Goal: Find specific page/section: Find specific page/section

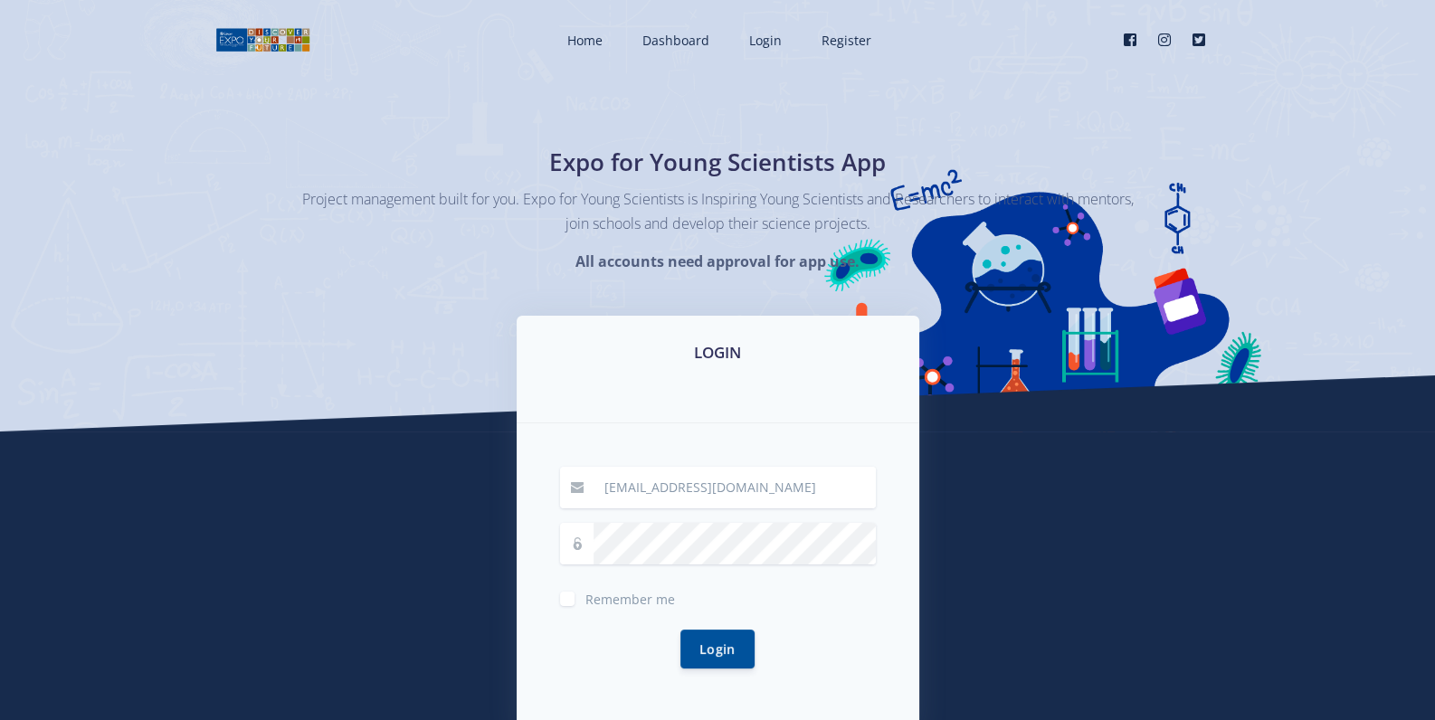
click at [719, 649] on button "Login" at bounding box center [717, 649] width 74 height 39
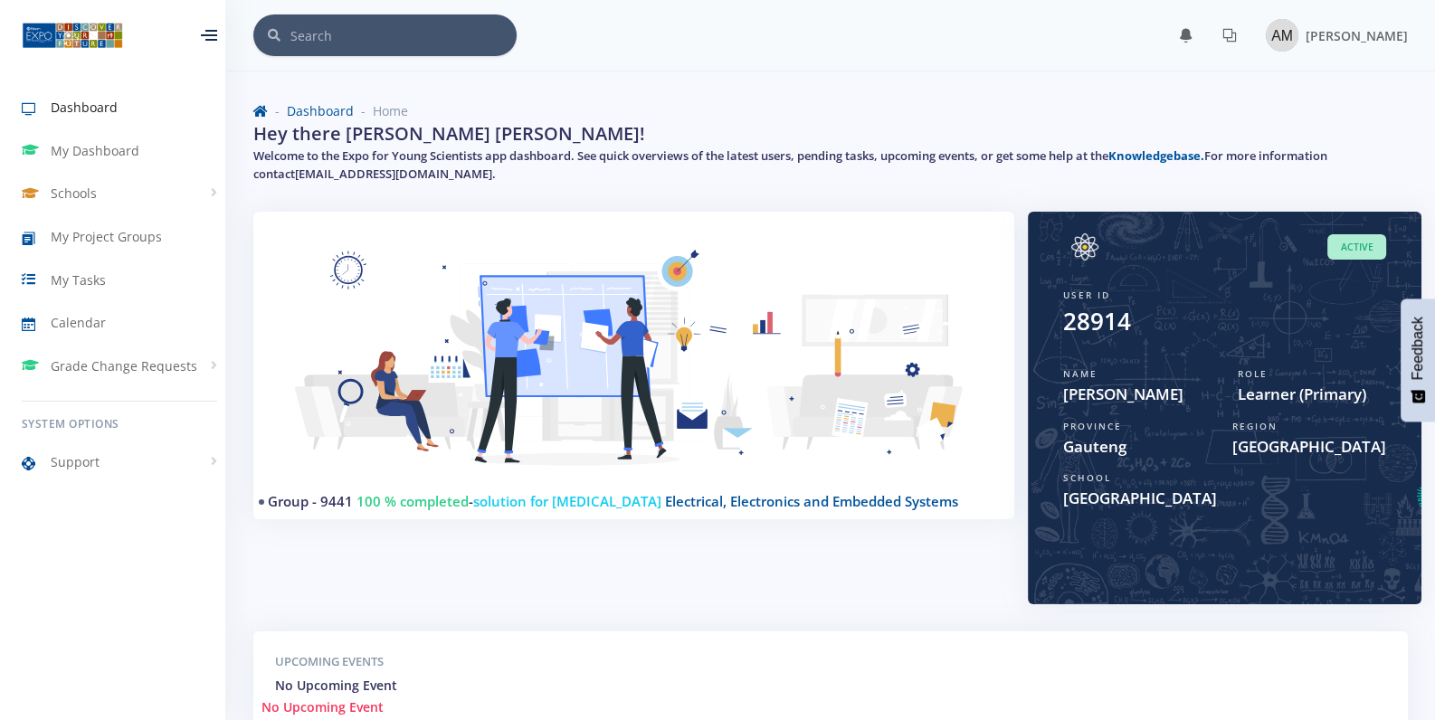
scroll to position [13, 13]
click at [105, 247] on link "My Project Groups" at bounding box center [119, 237] width 239 height 42
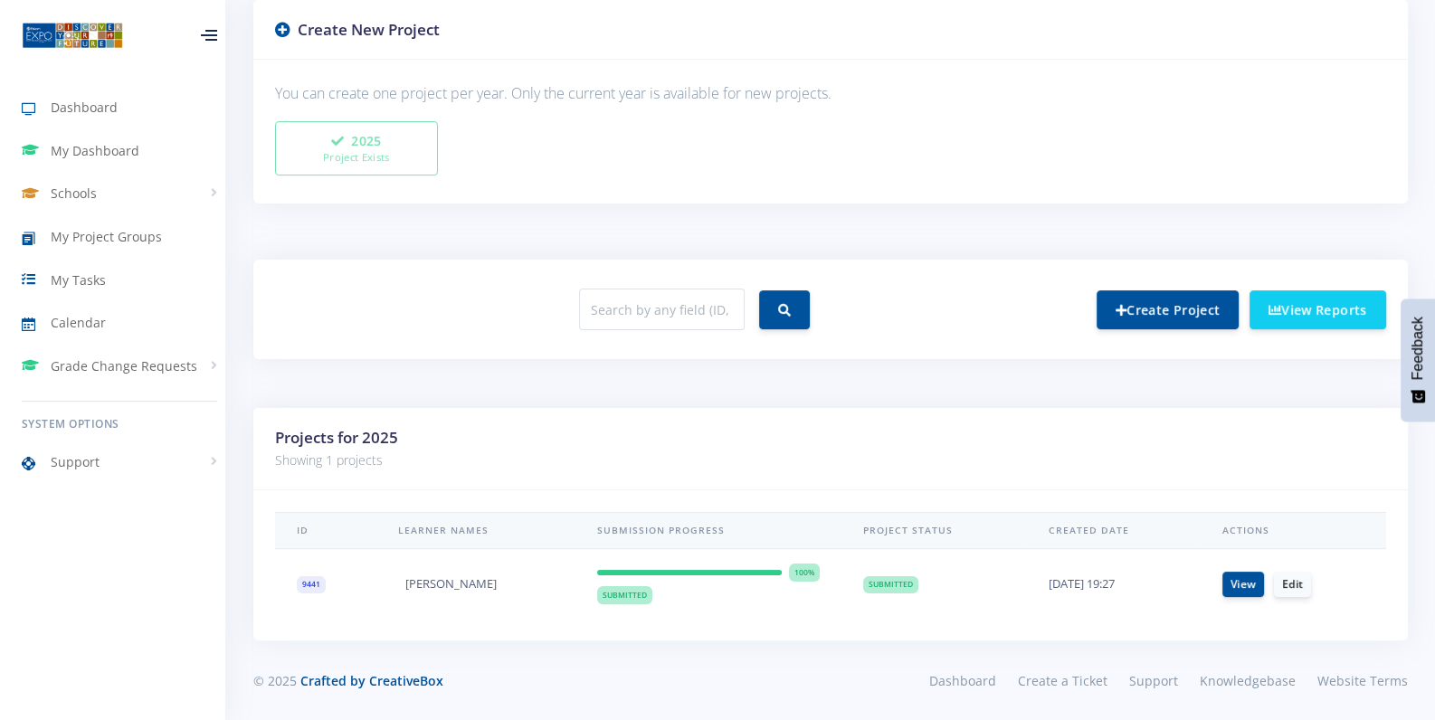
scroll to position [13, 13]
click at [1248, 581] on link "View" at bounding box center [1243, 583] width 42 height 25
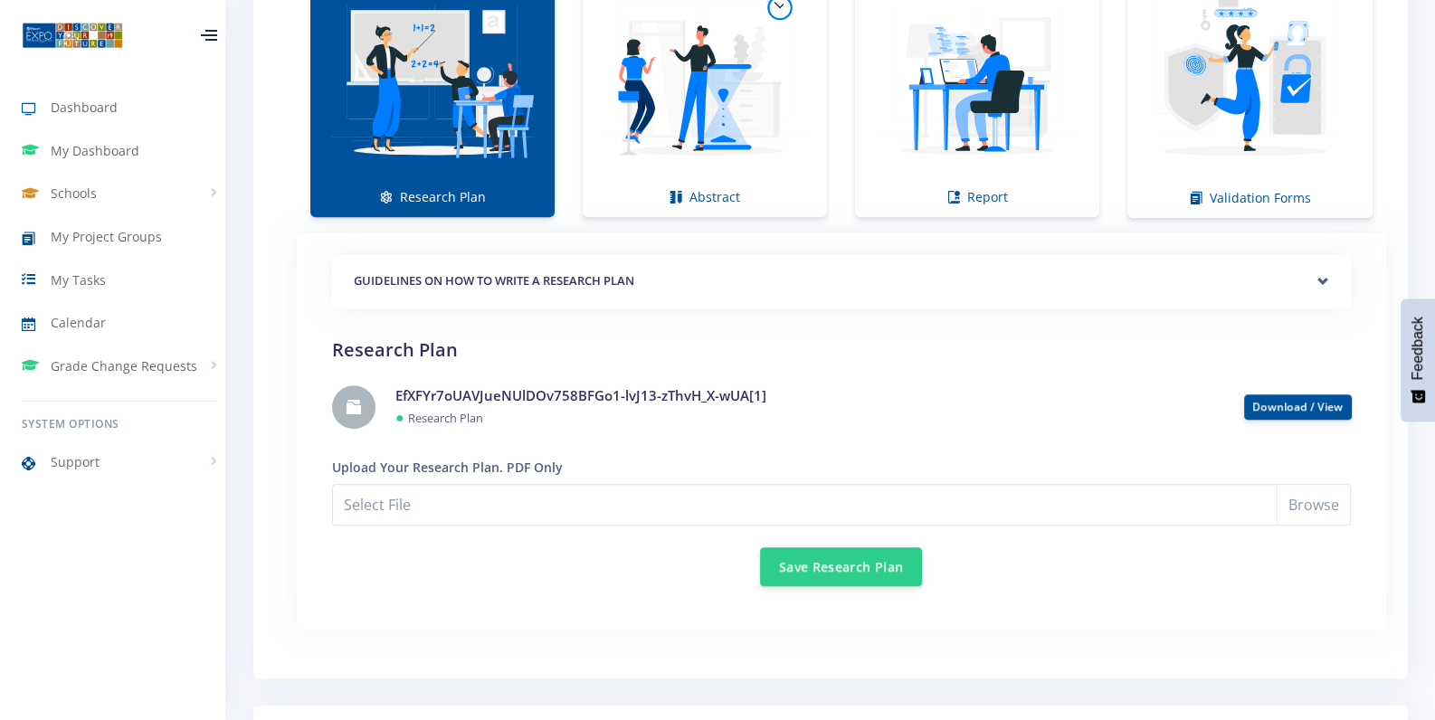
scroll to position [1431, 0]
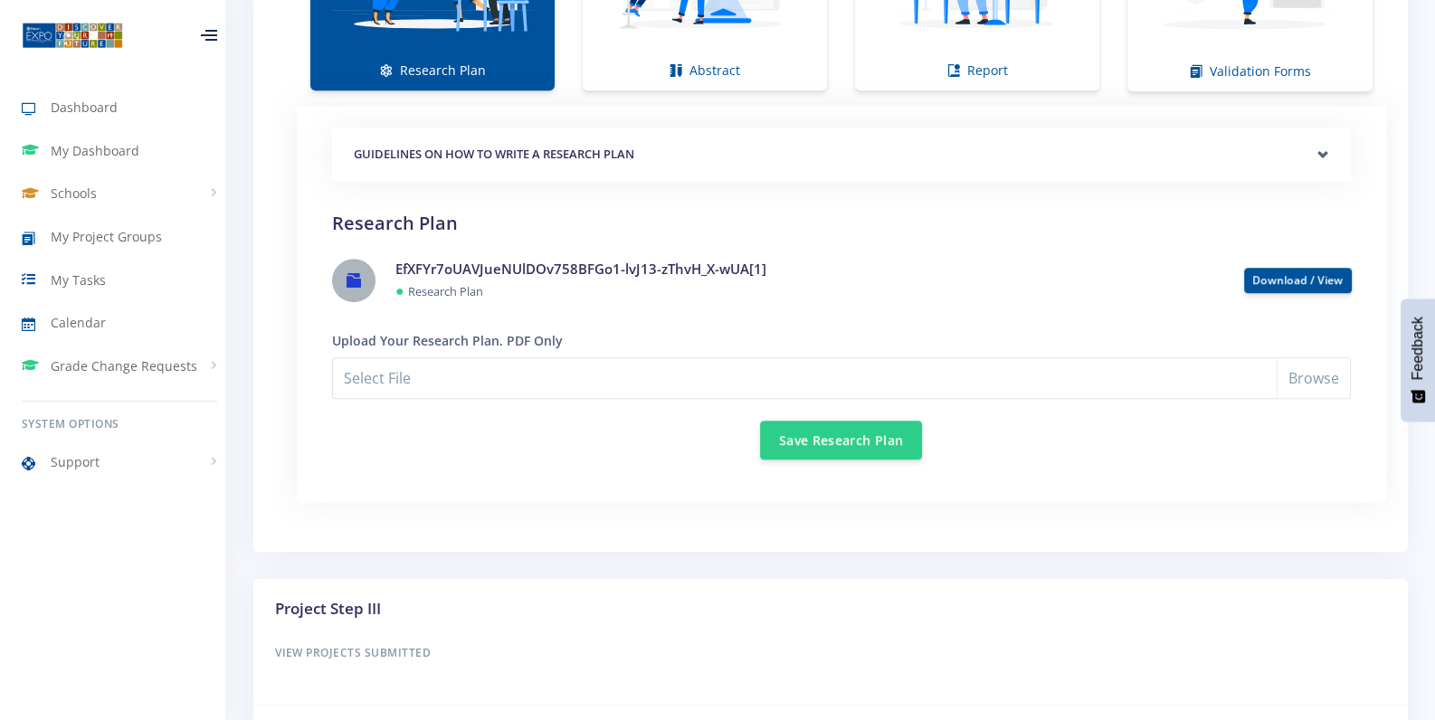
click at [366, 277] on link at bounding box center [353, 280] width 43 height 43
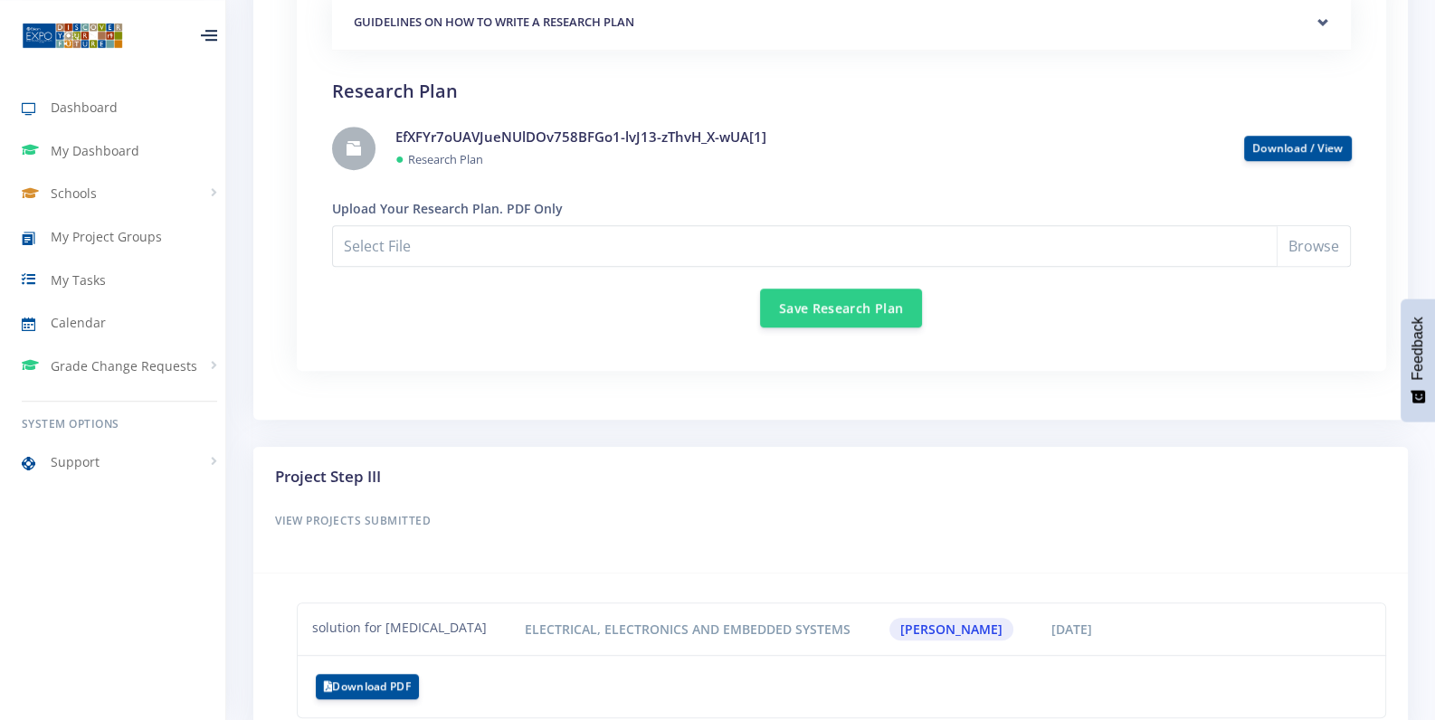
scroll to position [1282, 0]
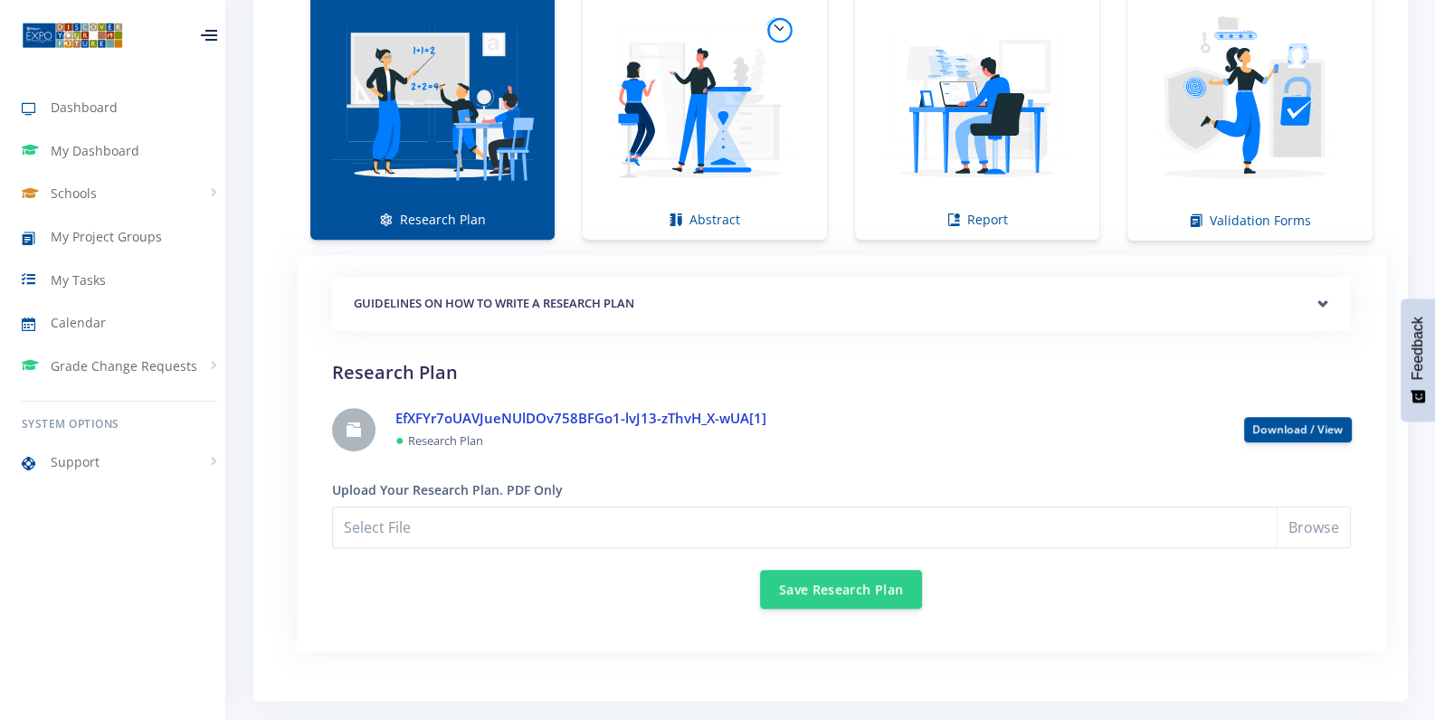
click at [749, 417] on link "EfXFYr7oUAVJueNUlDOv758BFGo1-lvJ13-zThvH_X-wUA[1]" at bounding box center [580, 418] width 371 height 18
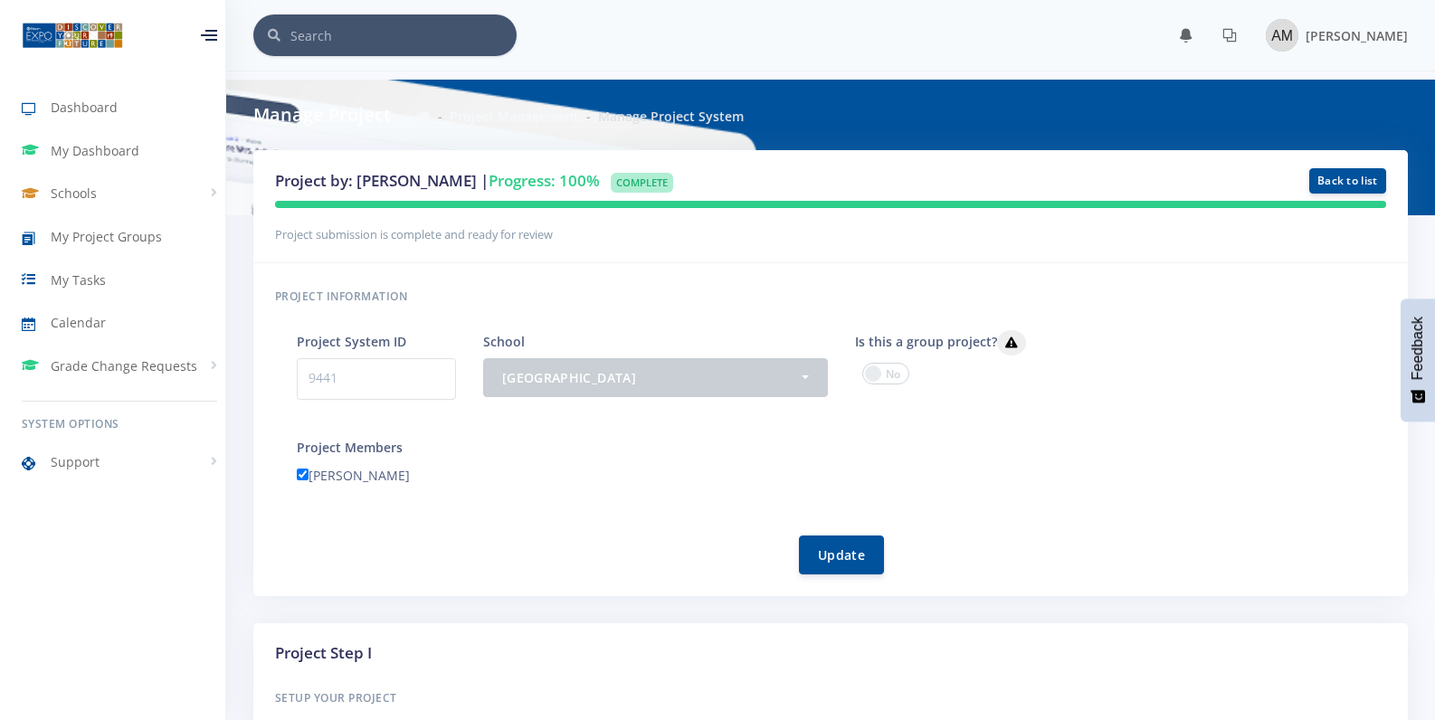
scroll to position [1321, 0]
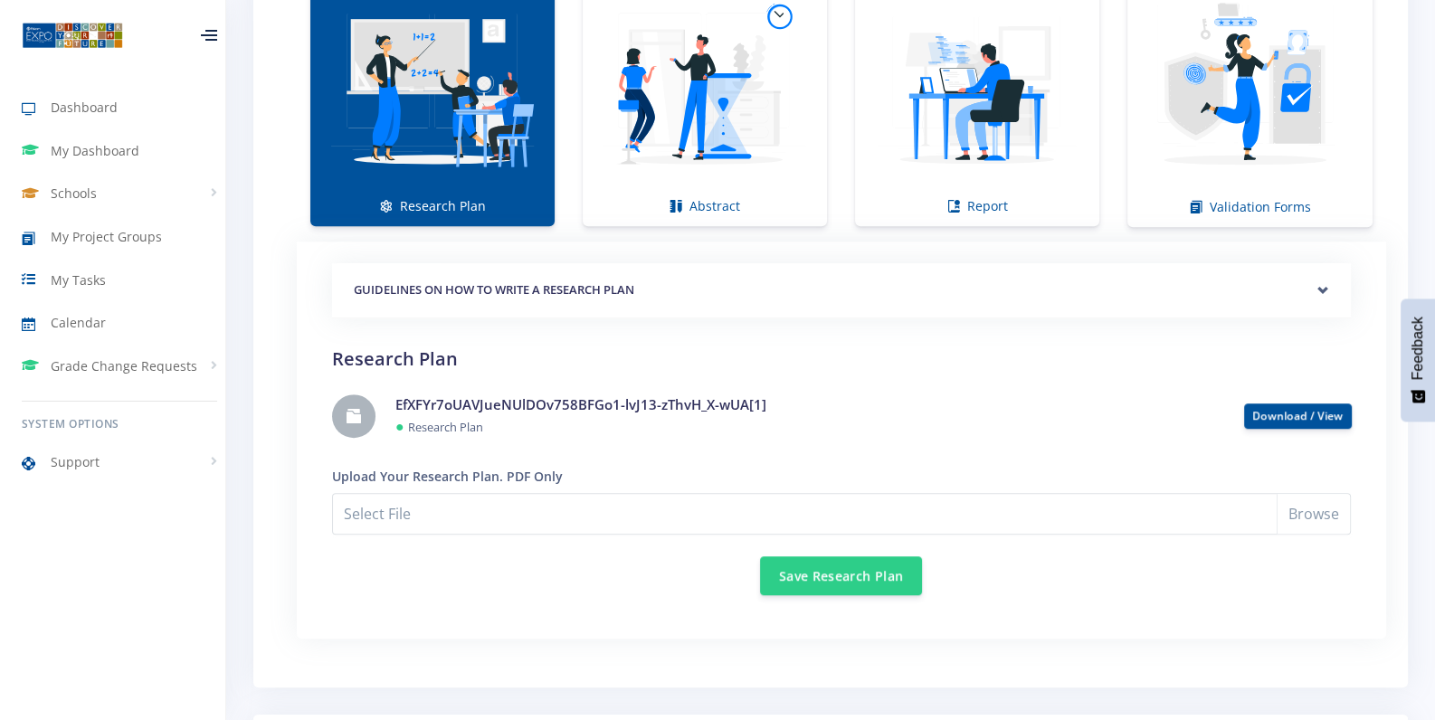
click at [1300, 296] on h5 "GUIDELINES ON HOW TO WRITE A RESEARCH PLAN" at bounding box center [841, 290] width 975 height 18
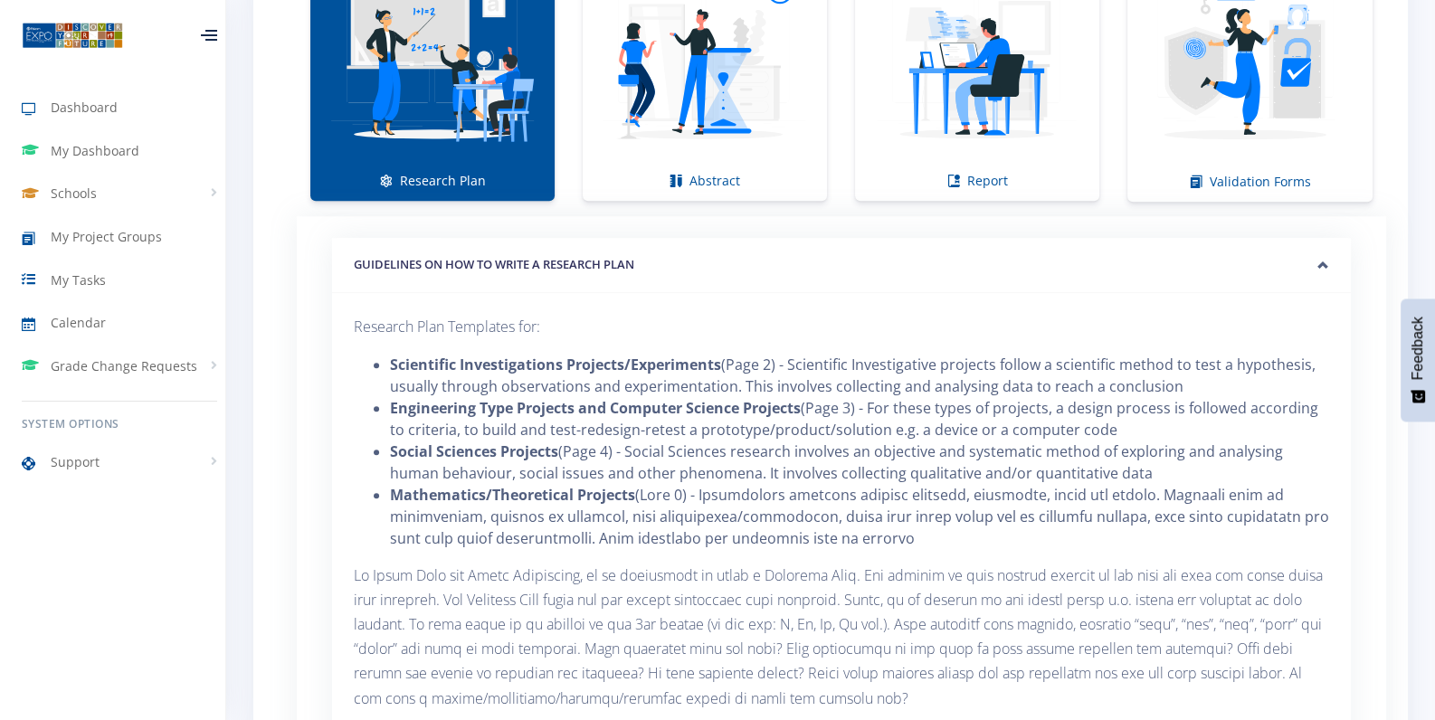
click at [1295, 259] on h5 "GUIDELINES ON HOW TO WRITE A RESEARCH PLAN" at bounding box center [841, 265] width 975 height 18
